Goal: Task Accomplishment & Management: Use online tool/utility

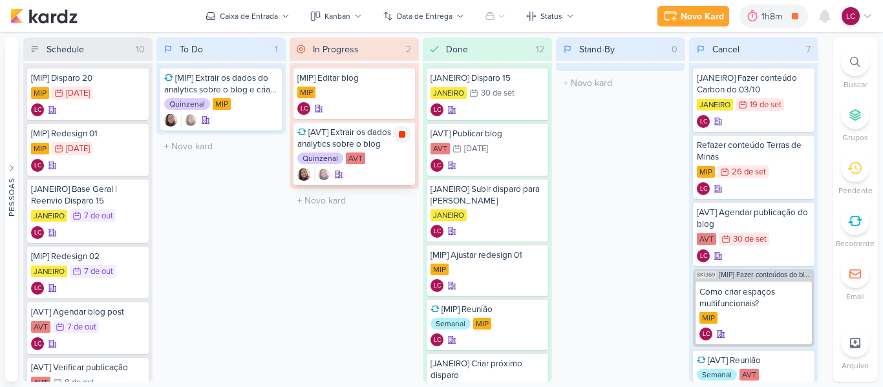
click at [405, 133] on icon at bounding box center [402, 134] width 6 height 6
click at [757, 22] on div "Novo Kard Ctrl + k 1h8m Sessão desligada... Hoje 1h8m Semana 1h8m Mês 1h8m Nenh…" at bounding box center [774, 16] width 197 height 23
click at [762, 18] on div at bounding box center [771, 16] width 18 height 21
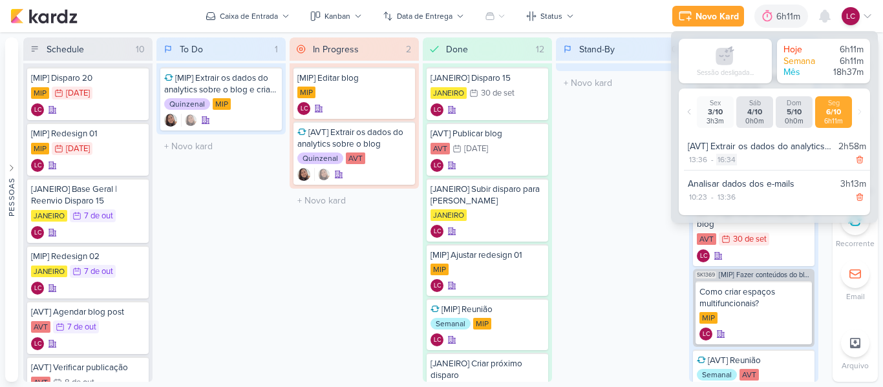
click at [722, 160] on div "16:34" at bounding box center [727, 160] width 21 height 12
select select "16"
select select "34"
click at [722, 173] on select "00 01 02 03 04 05 06 07 08 09 10 11 12 13 14 15 16 17 18 19 20 21 22 23" at bounding box center [725, 176] width 18 height 16
select select "15"
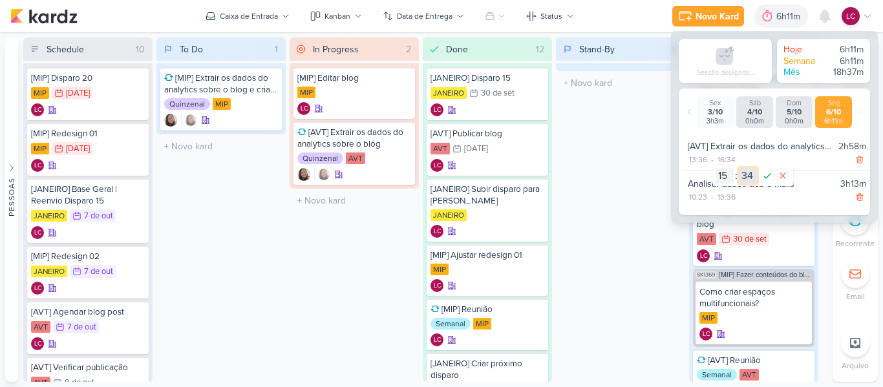
click at [749, 169] on select "00 01 02 03 04 05 06 07 08 09 10 11 12 13 14 15 16 17 18 19 20 21 22 23 24 25 2…" at bounding box center [748, 176] width 18 height 16
select select "29"
click at [739, 168] on select "00 01 02 03 04 05 06 07 08 09 10 11 12 13 14 15 16 17 18 19 20 21 22 23 24 25 2…" at bounding box center [748, 176] width 18 height 16
click at [770, 171] on icon at bounding box center [768, 176] width 16 height 16
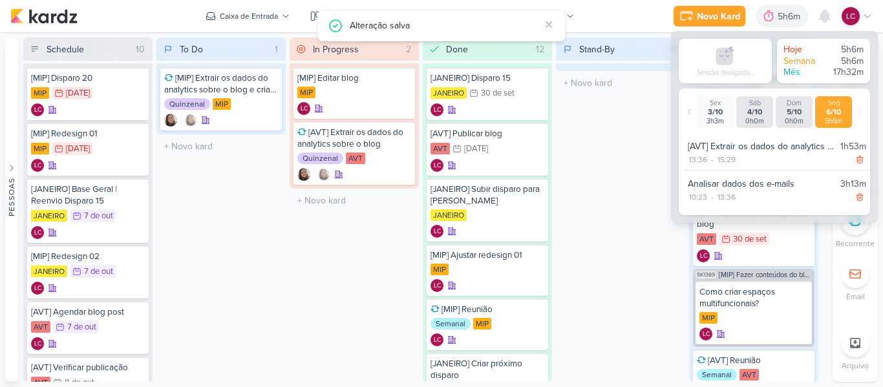
click at [610, 175] on div "Stand-By 0 Mover Para Esquerda Mover Para Direita [GEOGRAPHIC_DATA] O título do…" at bounding box center [620, 210] width 129 height 345
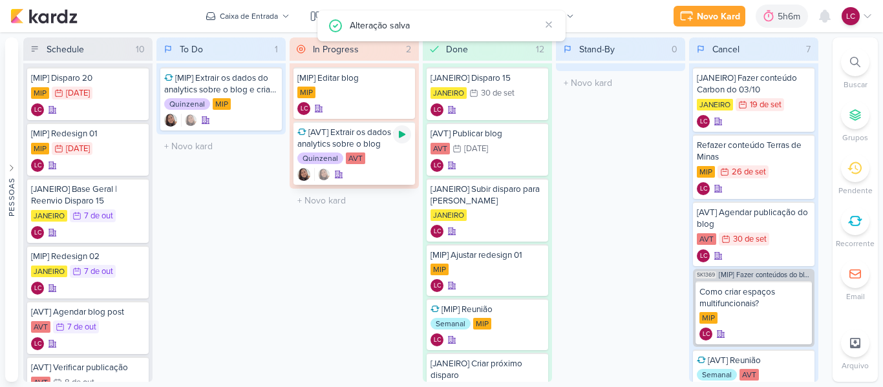
click at [396, 131] on div at bounding box center [402, 134] width 18 height 18
